Goal: Task Accomplishment & Management: Manage account settings

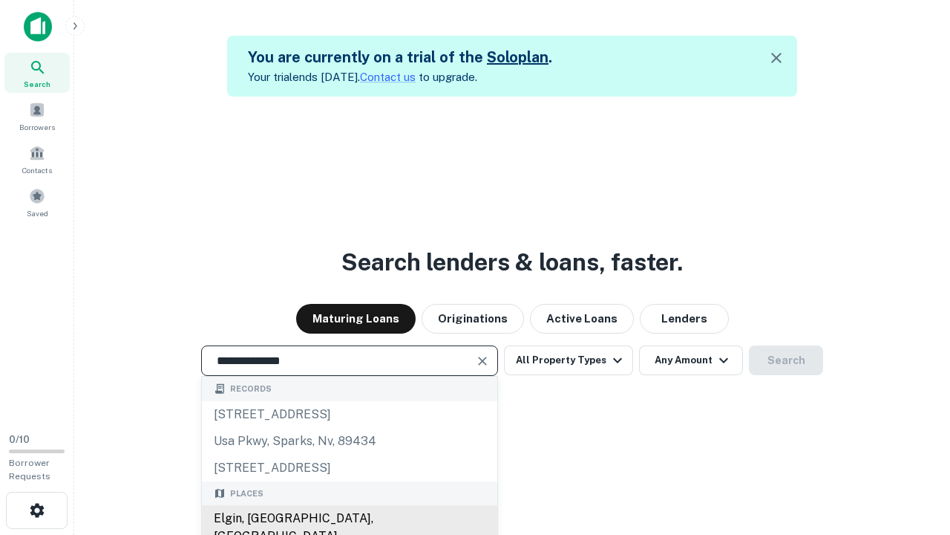
click at [349, 518] on div "Elgin, [GEOGRAPHIC_DATA], [GEOGRAPHIC_DATA]" at bounding box center [349, 527] width 295 height 45
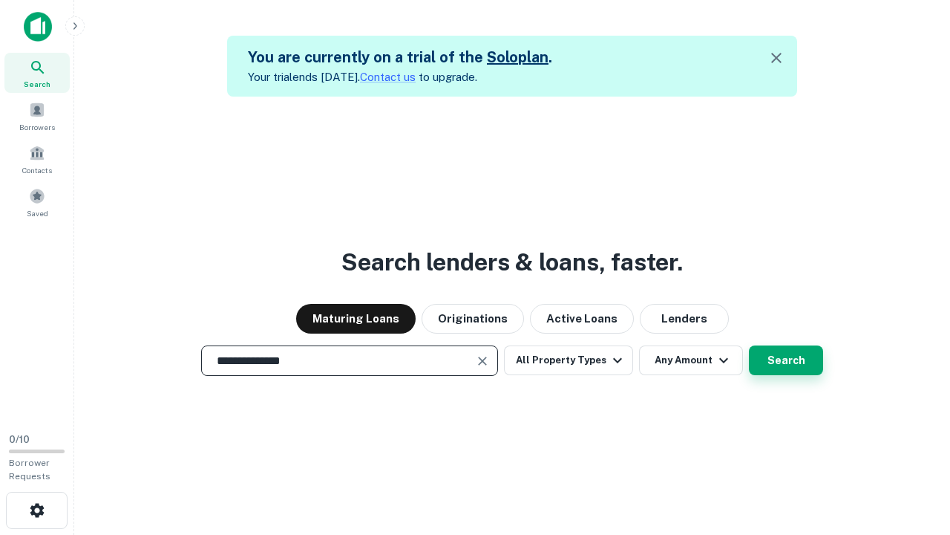
type input "**********"
click at [786, 360] on button "Search" at bounding box center [786, 360] width 74 height 30
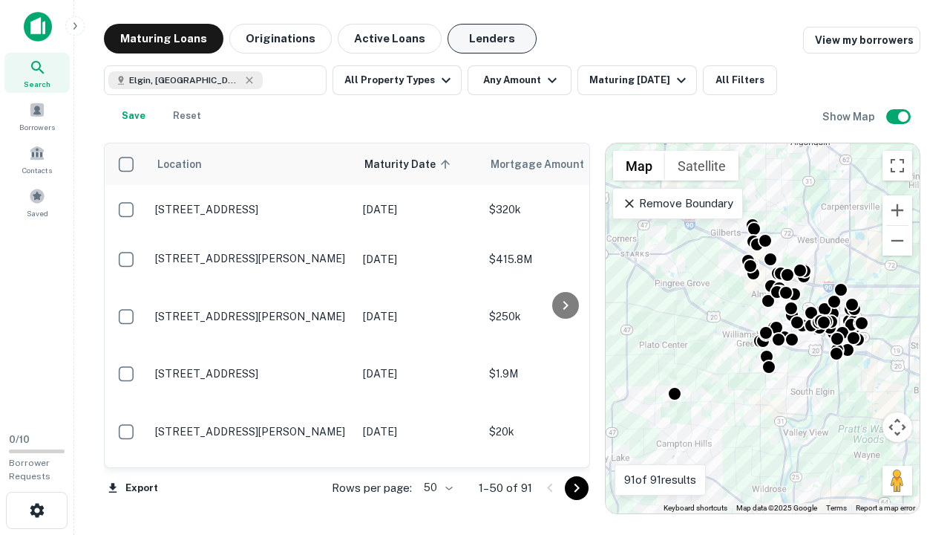
click at [492, 39] on button "Lenders" at bounding box center [492, 39] width 89 height 30
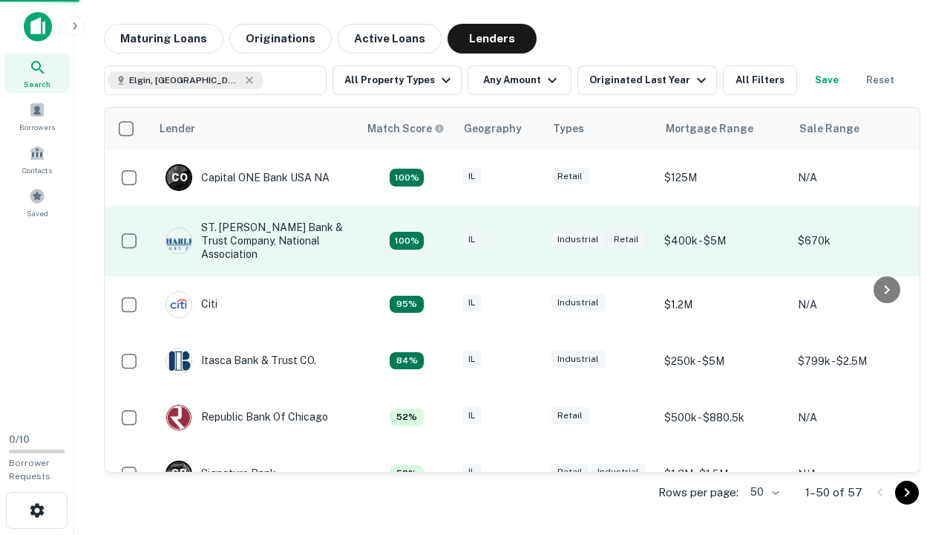
click at [527, 241] on div "IL" at bounding box center [500, 241] width 74 height 20
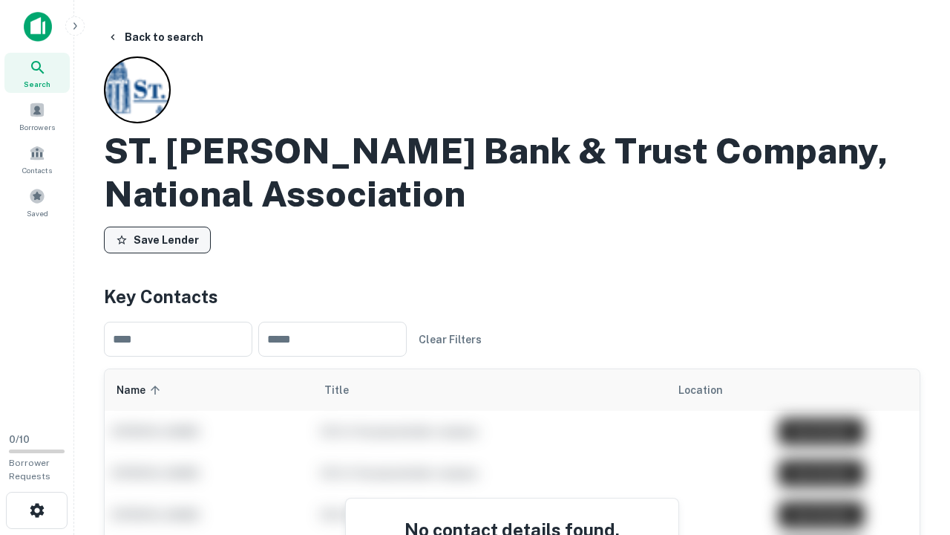
click at [157, 240] on button "Save Lender" at bounding box center [157, 239] width 107 height 27
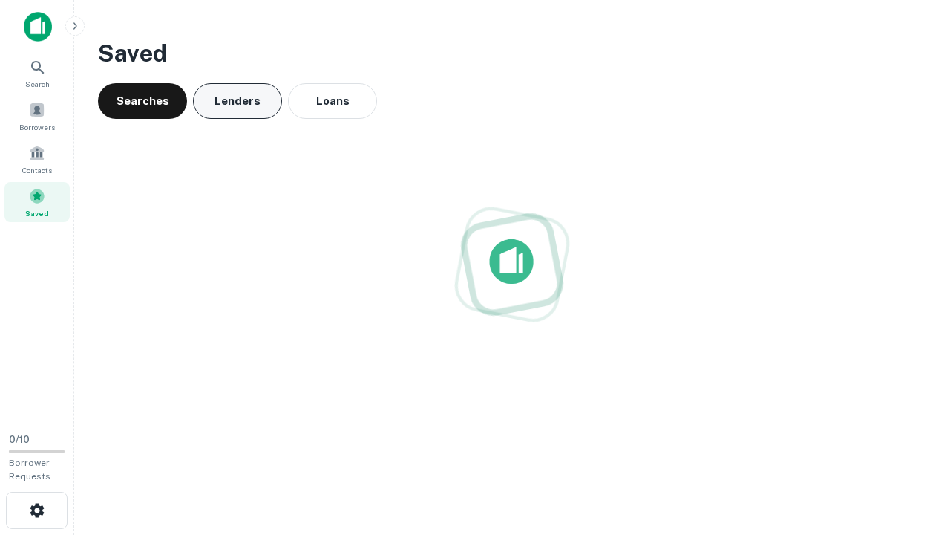
click at [238, 101] on button "Lenders" at bounding box center [237, 101] width 89 height 36
